Goal: Transaction & Acquisition: Purchase product/service

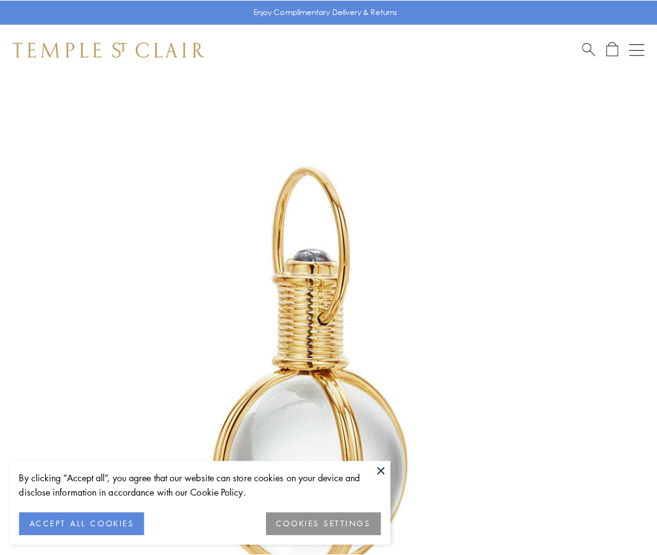
scroll to position [326, 0]
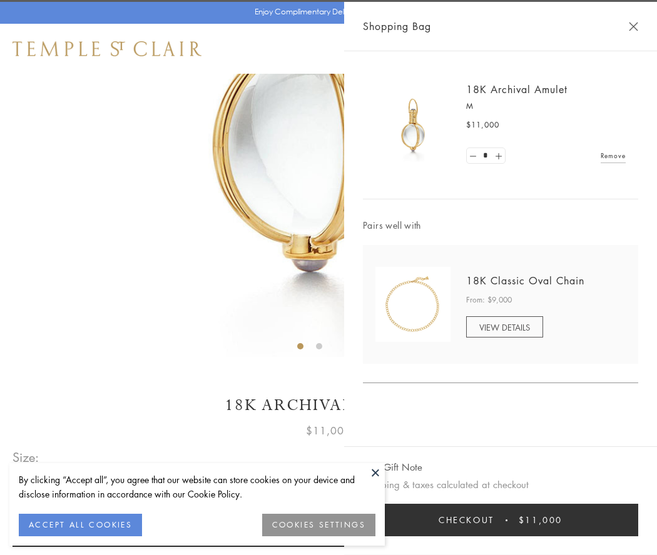
click at [500, 520] on button "Checkout $11,000" at bounding box center [500, 520] width 275 height 33
